Goal: Transaction & Acquisition: Purchase product/service

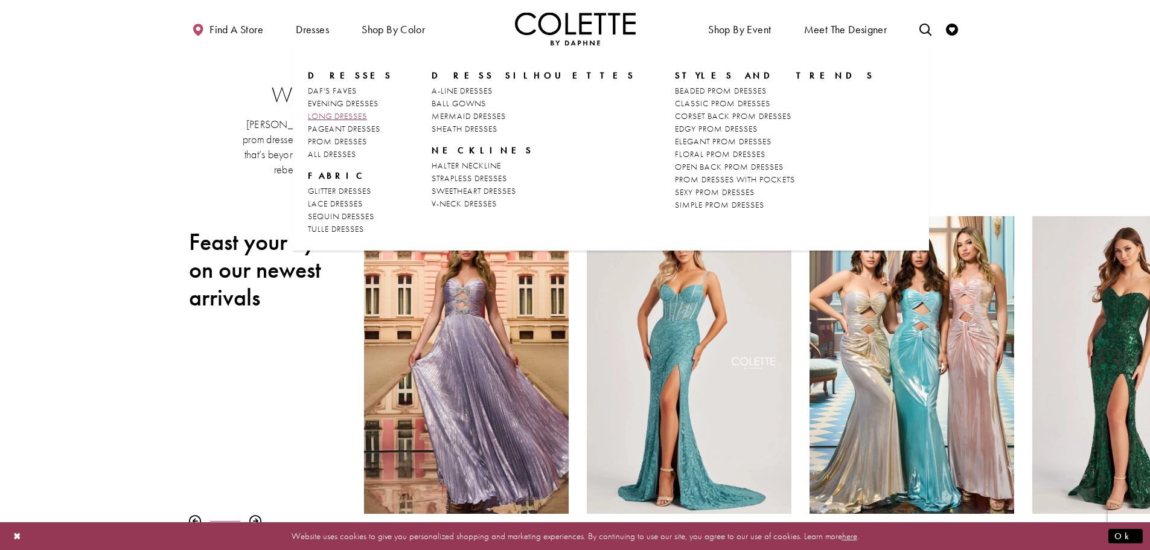
click at [348, 115] on span "LONG DRESSES" at bounding box center [337, 115] width 59 height 11
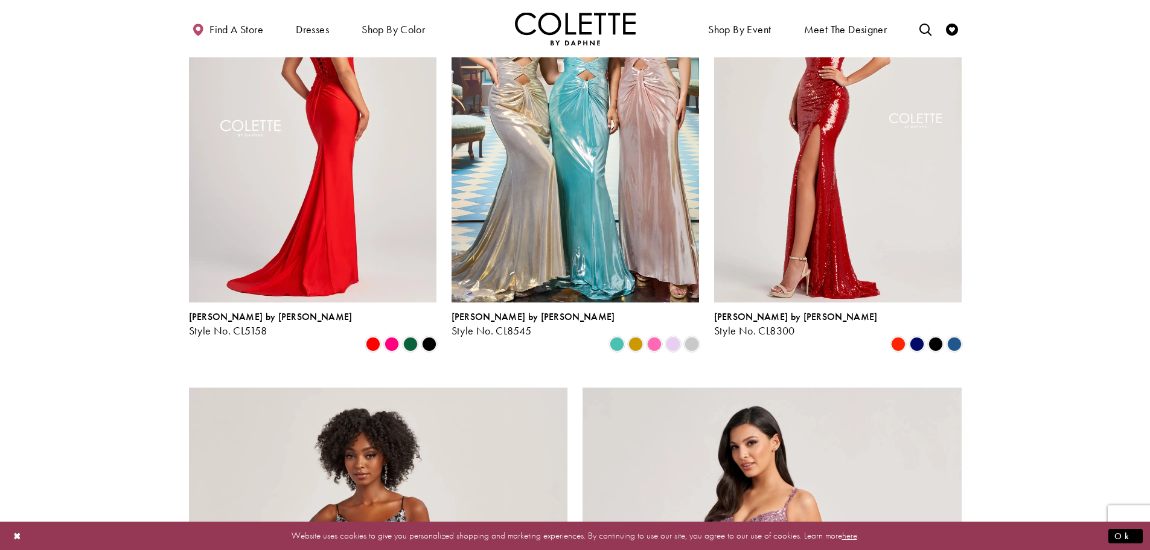
scroll to position [1268, 0]
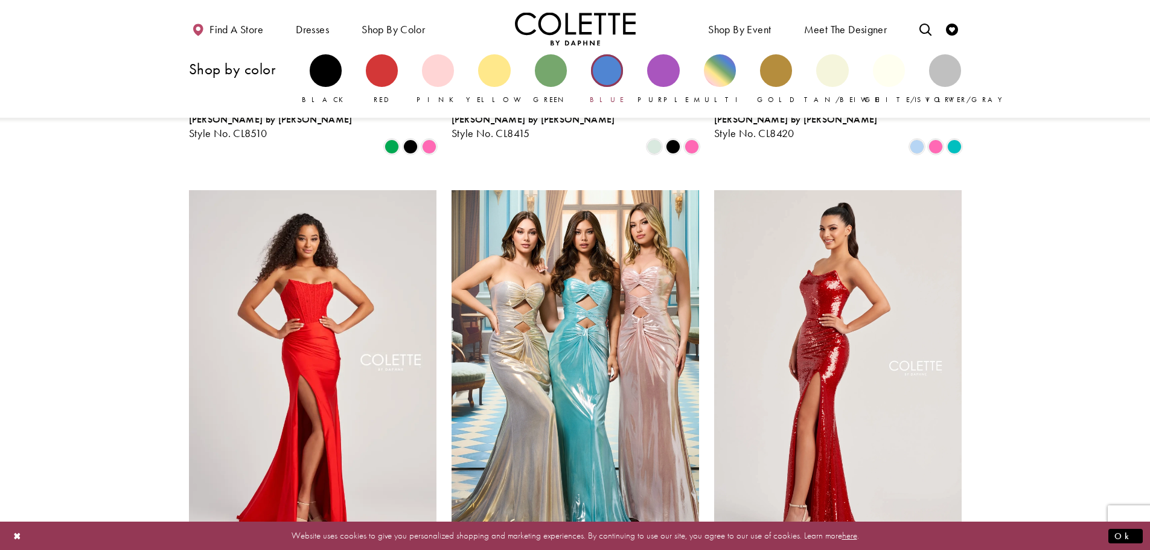
click at [612, 68] on div "Primary block" at bounding box center [607, 70] width 32 height 32
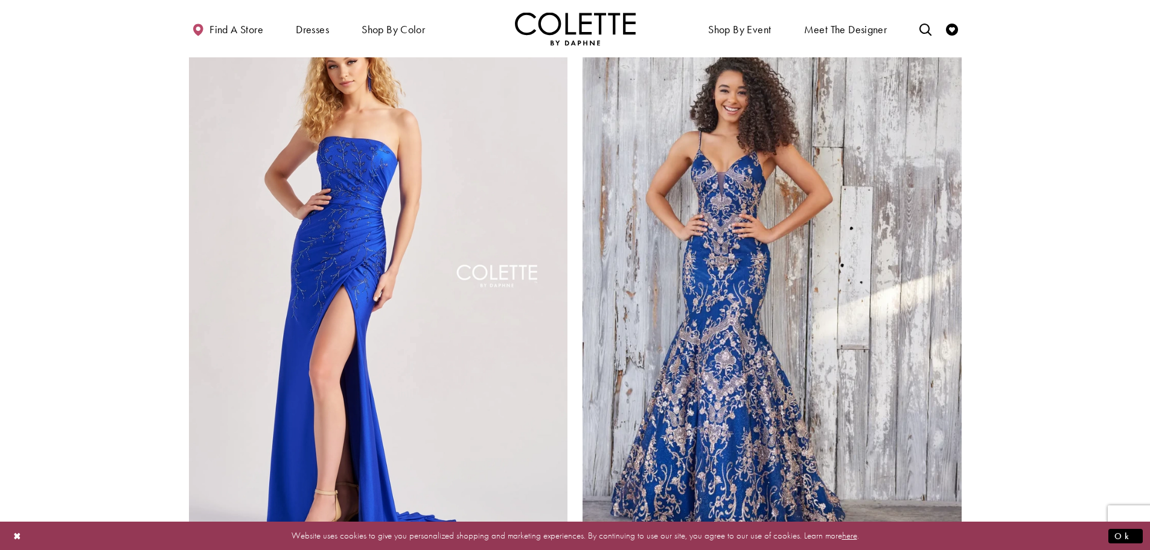
scroll to position [2173, 0]
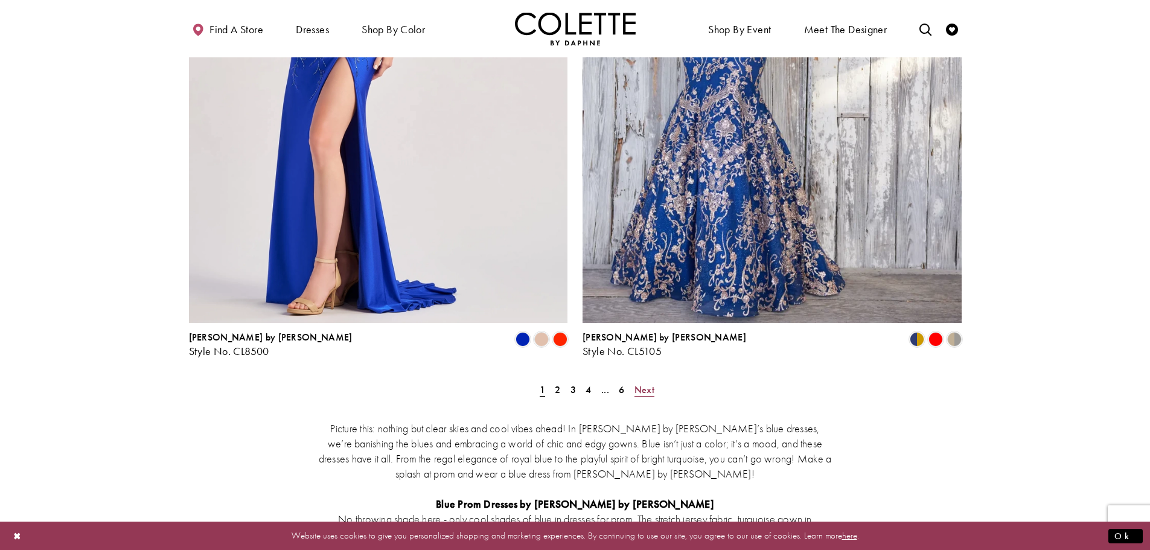
click at [645, 383] on span "Next" at bounding box center [644, 389] width 20 height 13
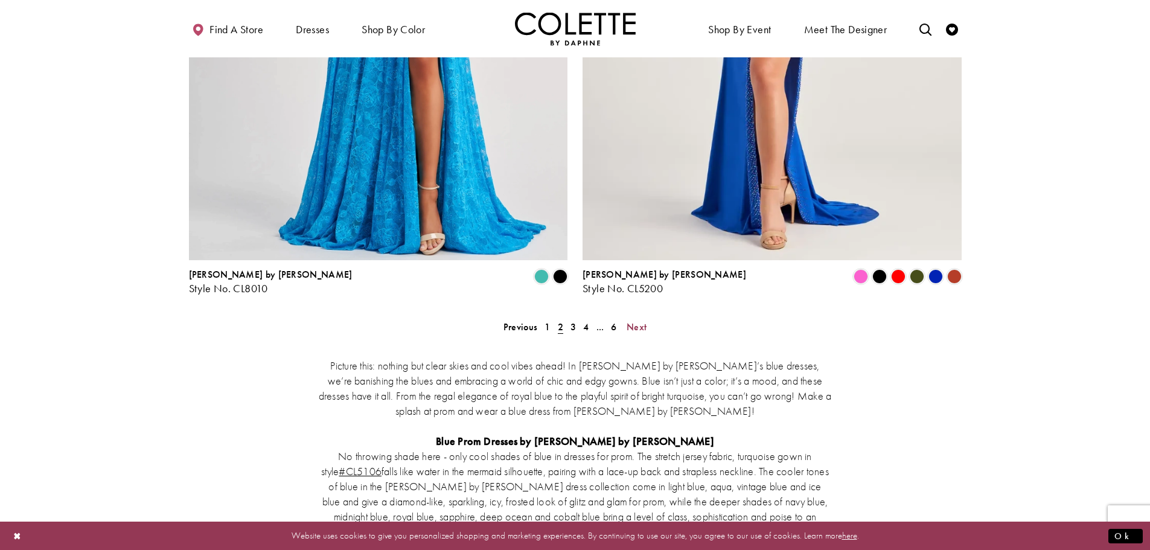
scroll to position [2419, 0]
